Goal: Task Accomplishment & Management: Manage account settings

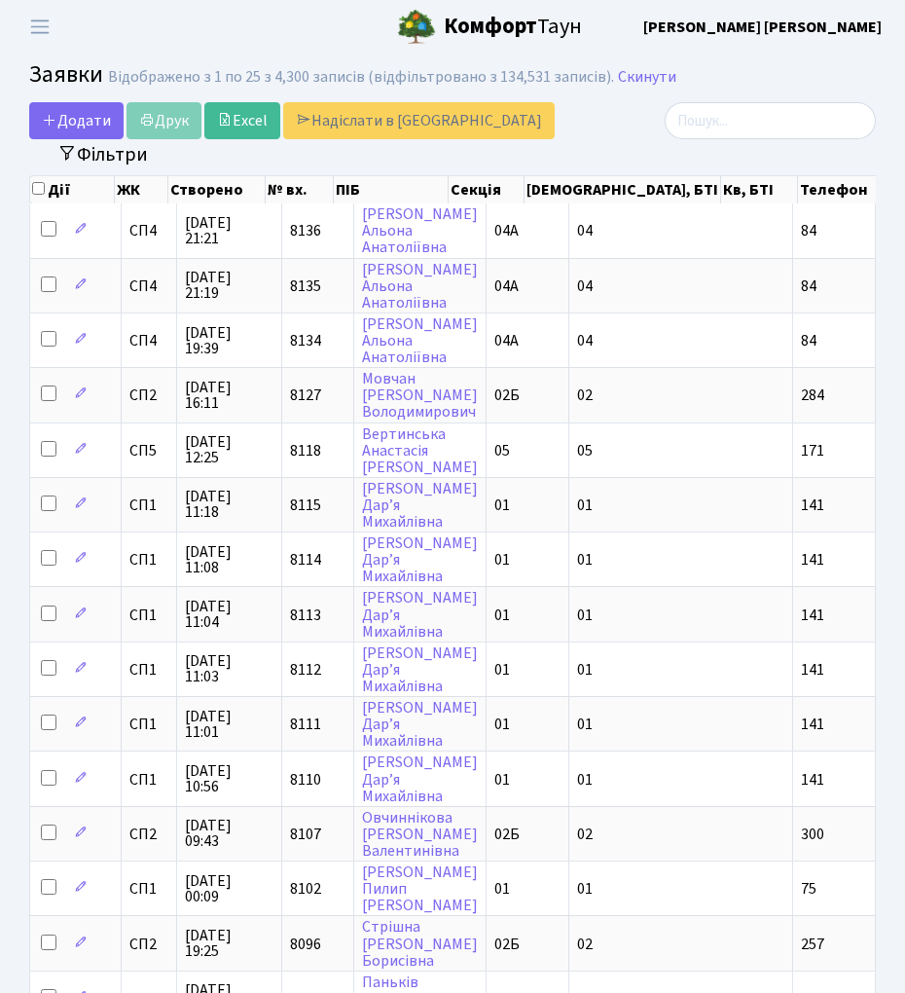
select select "25"
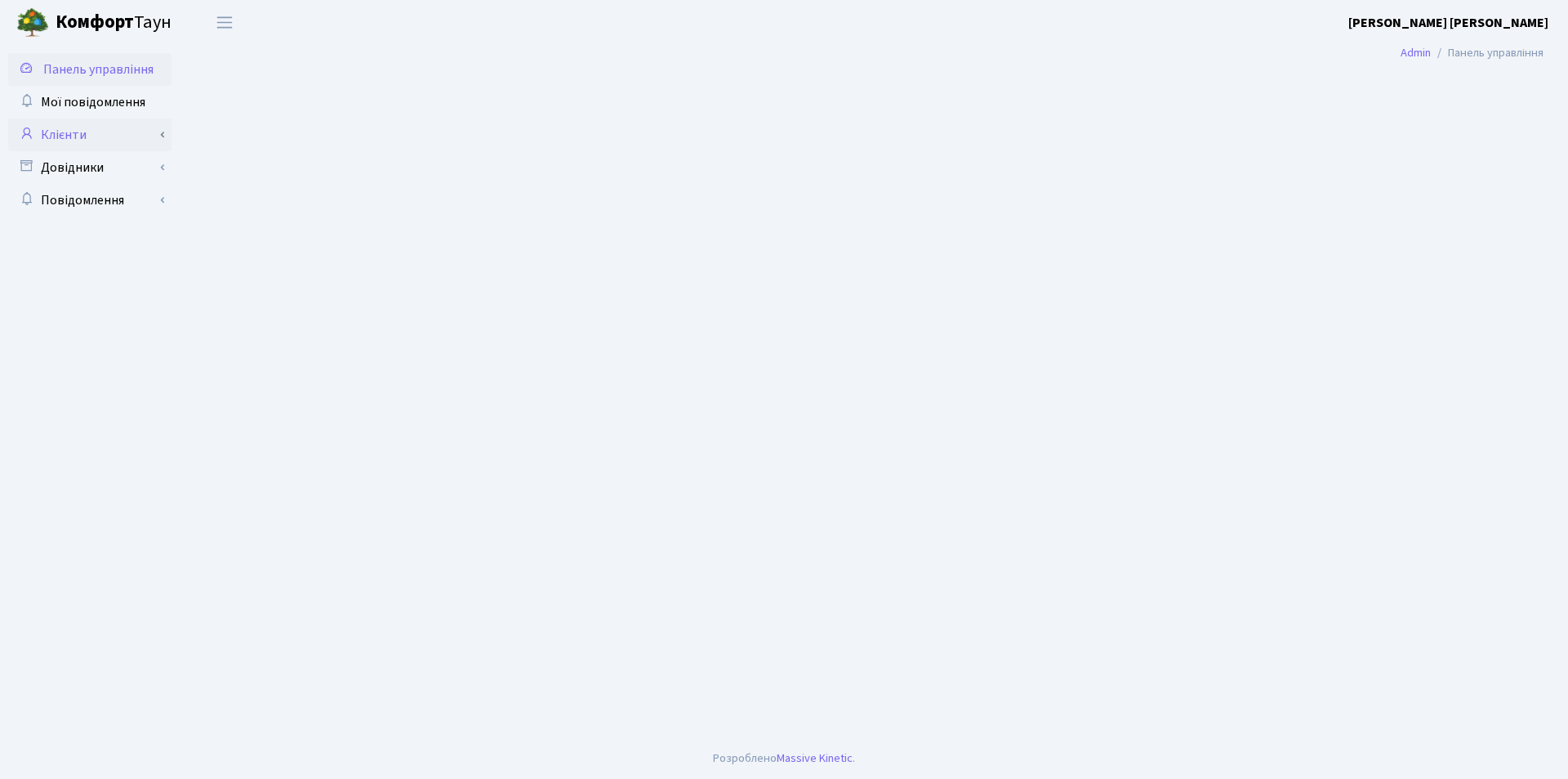
click at [65, 130] on link "Клієнти" at bounding box center [90, 134] width 164 height 33
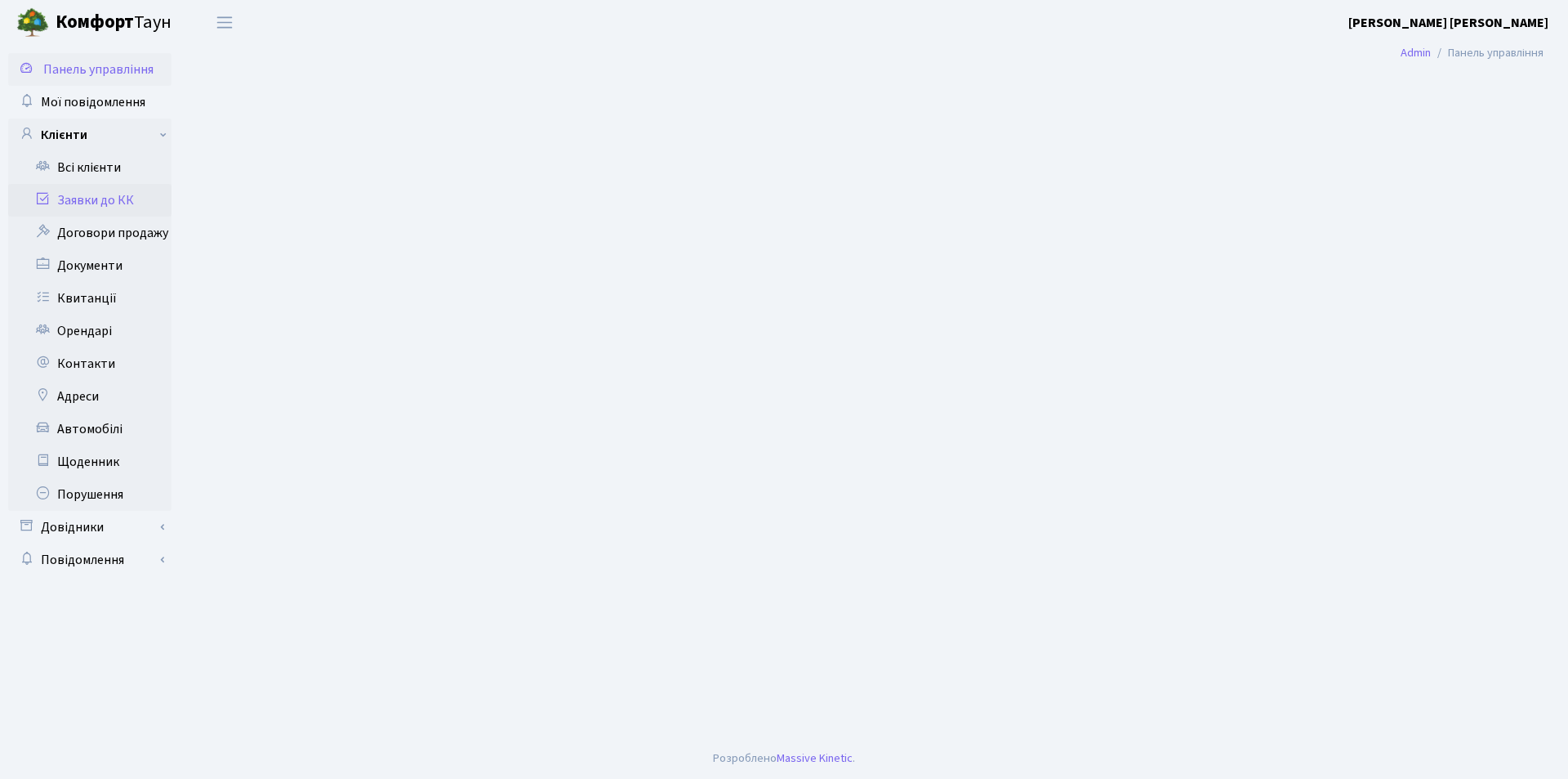
click at [80, 199] on link "Заявки до КК" at bounding box center [90, 200] width 164 height 33
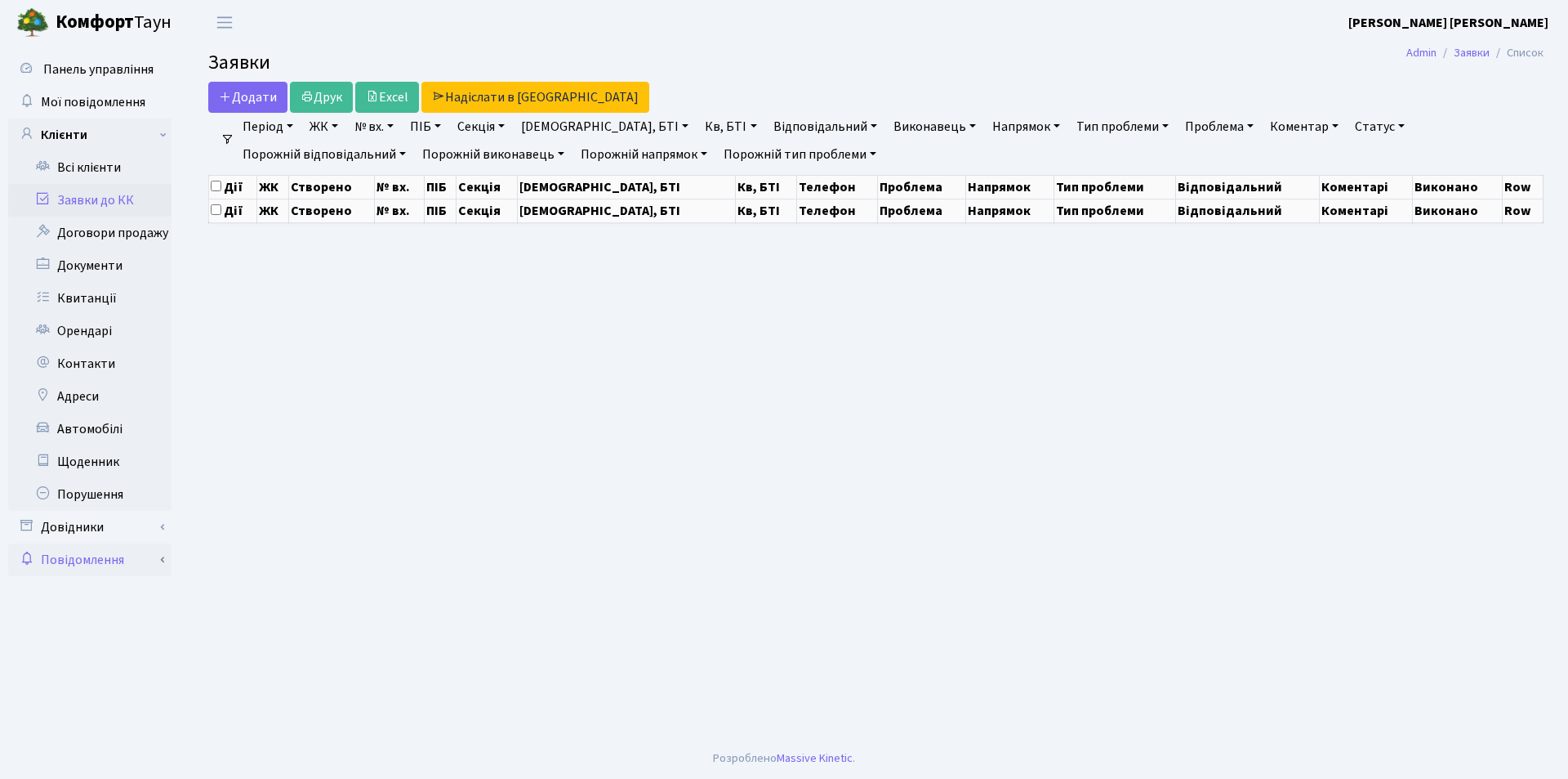
select select "25"
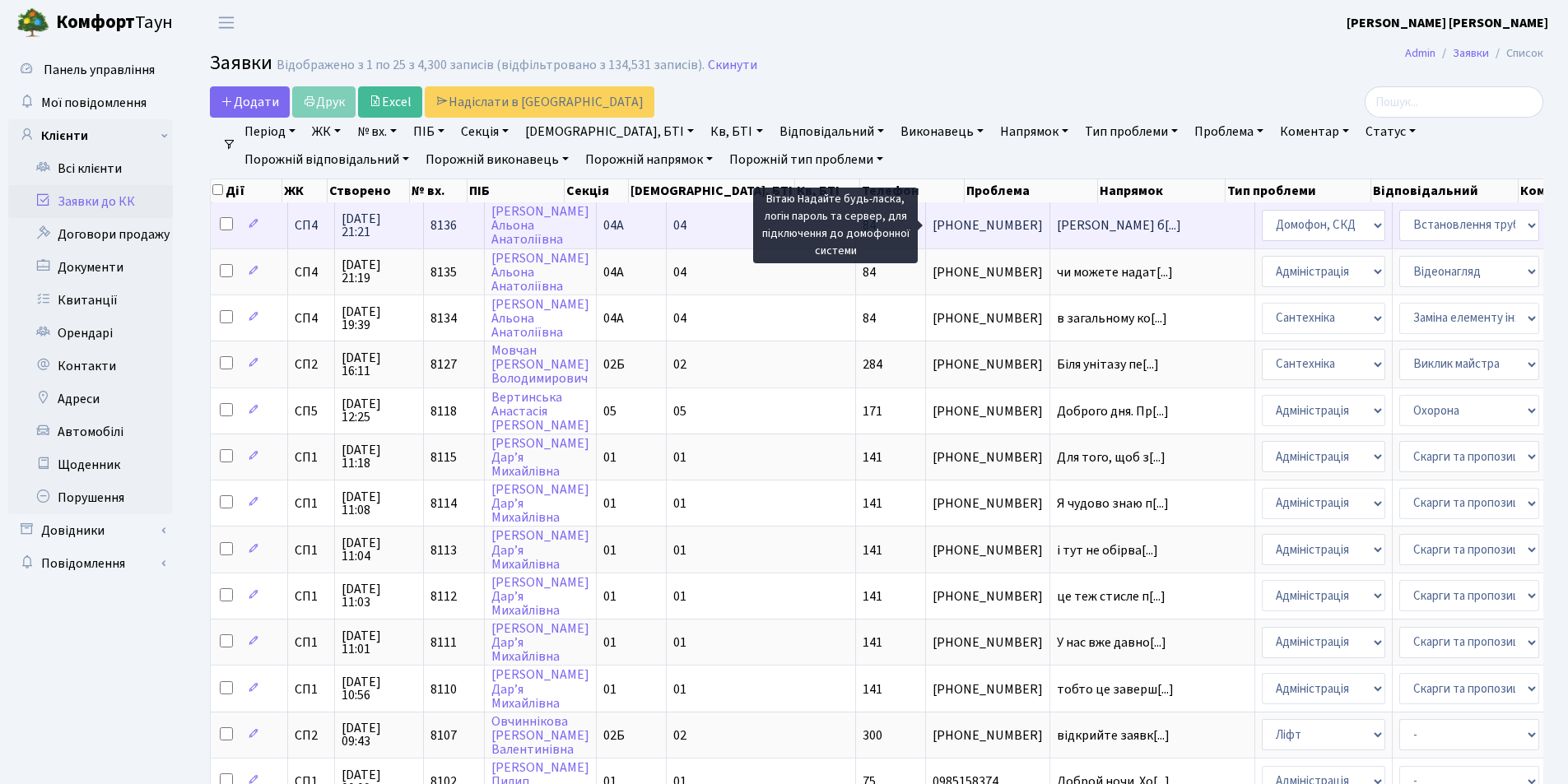
click at [1057, 226] on span "[PERSON_NAME] б[...]" at bounding box center [1118, 225] width 124 height 18
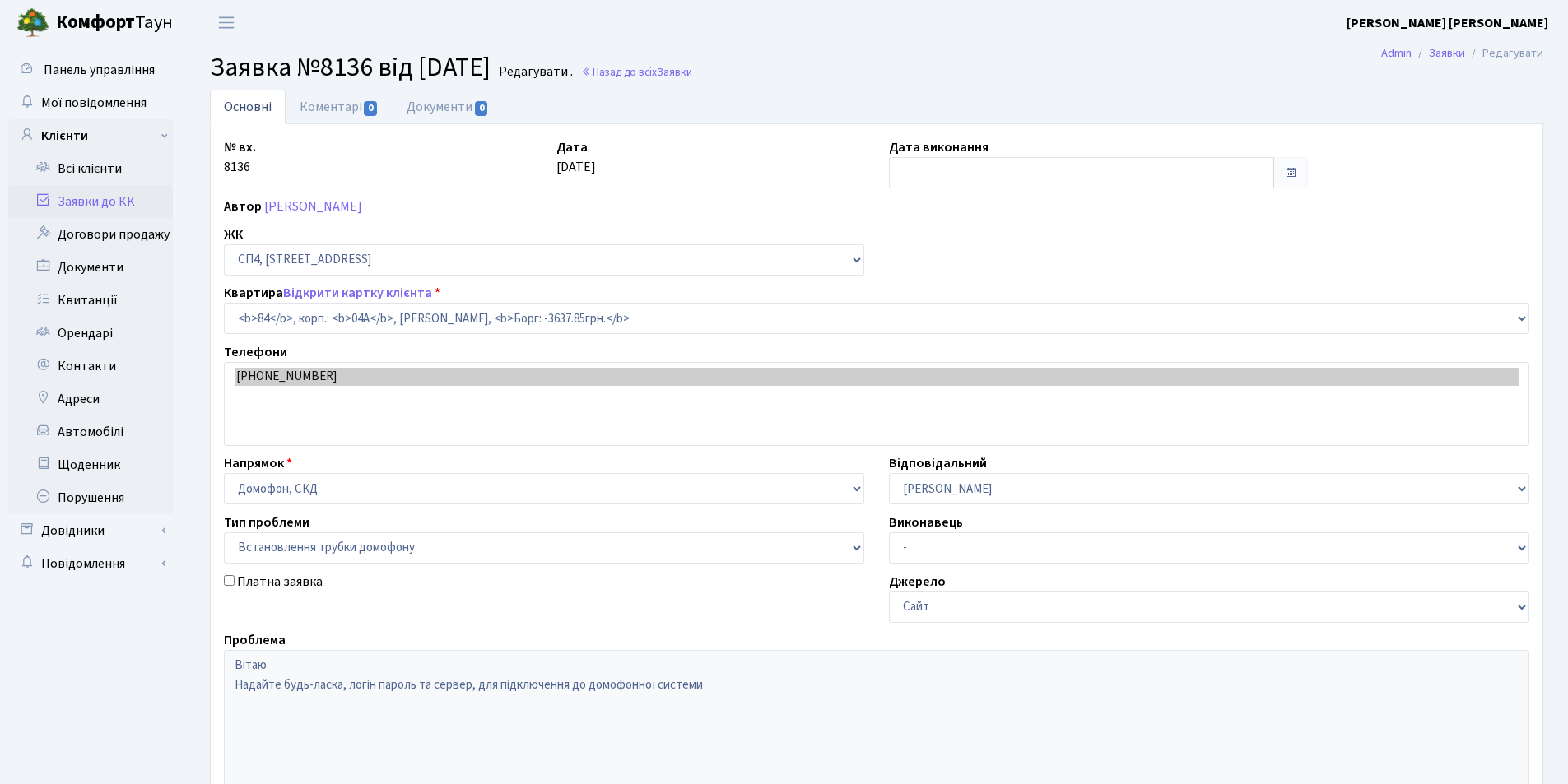
select select "21112"
select select "5"
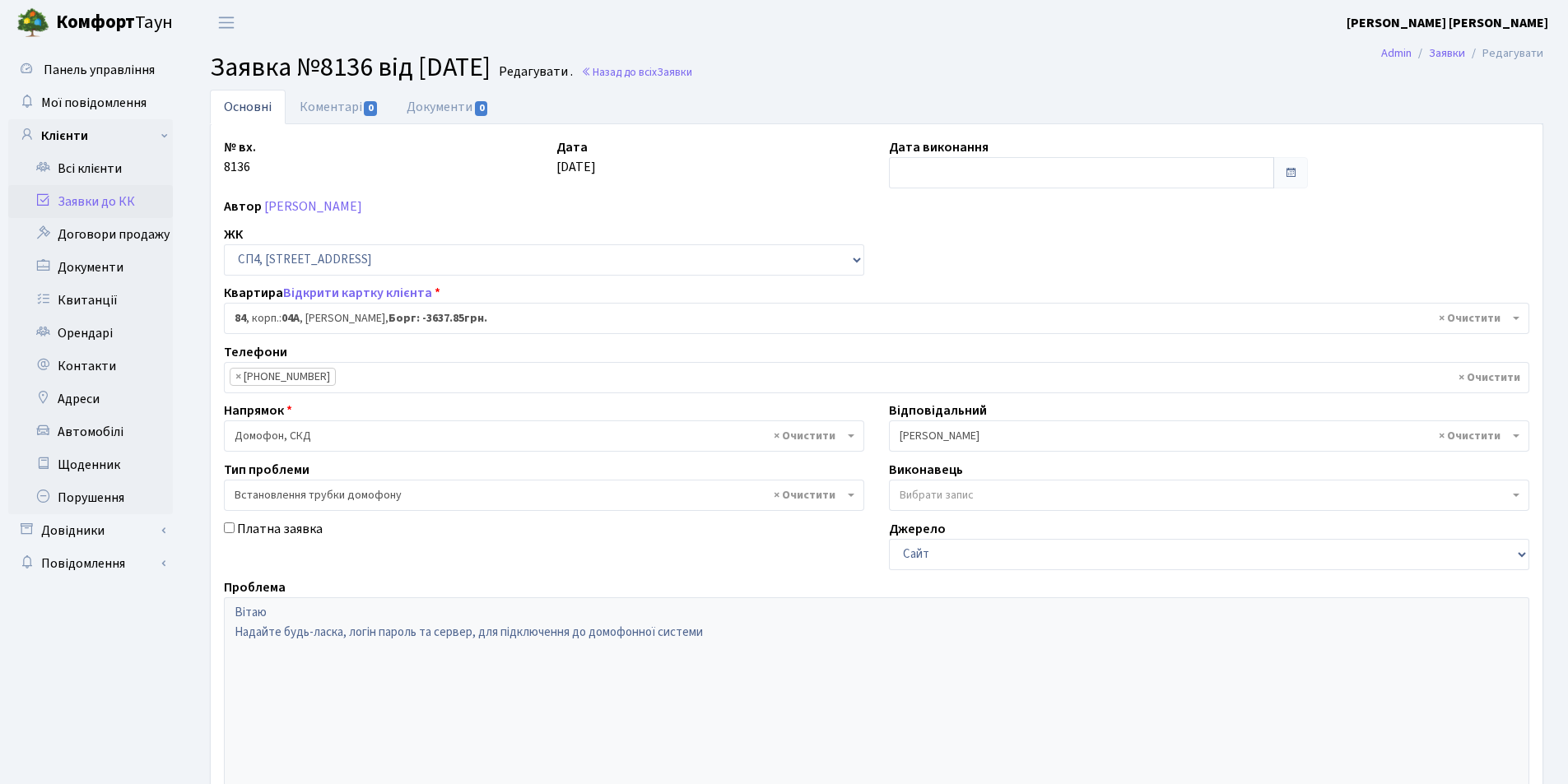
click at [74, 202] on link "Заявки до КК" at bounding box center [90, 201] width 165 height 33
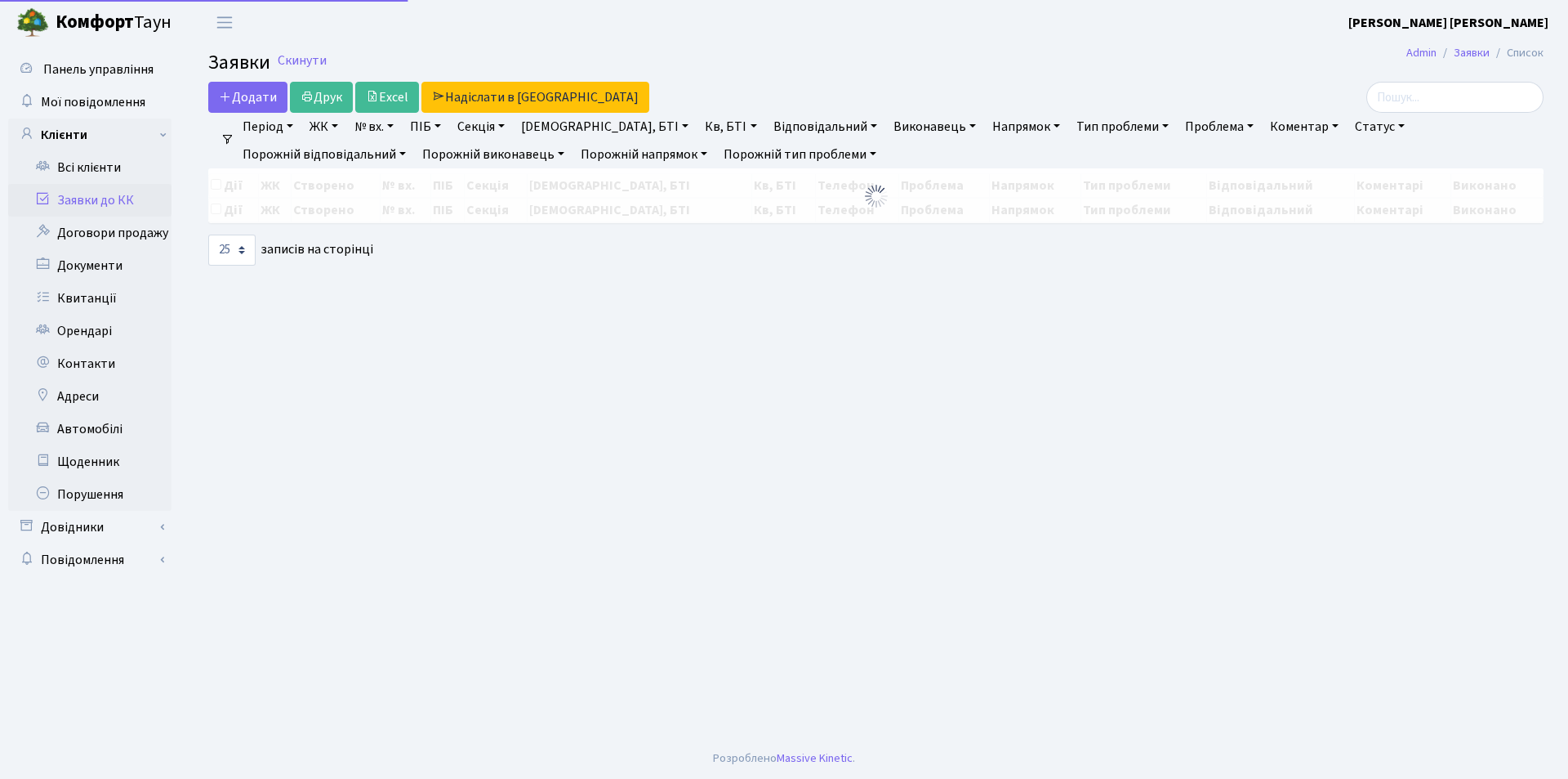
select select "25"
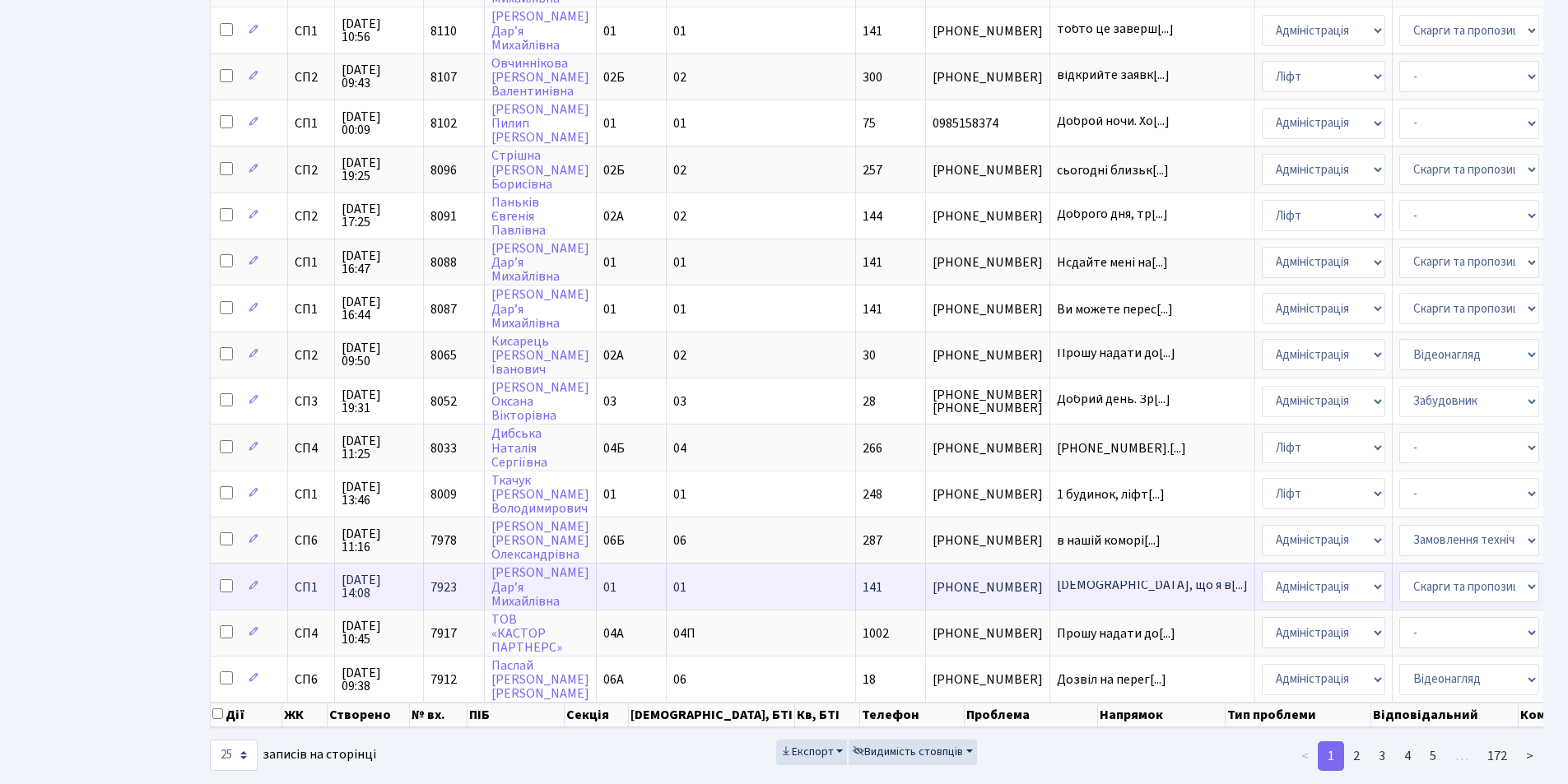
scroll to position [700, 0]
